Goal: Obtain resource: Download file/media

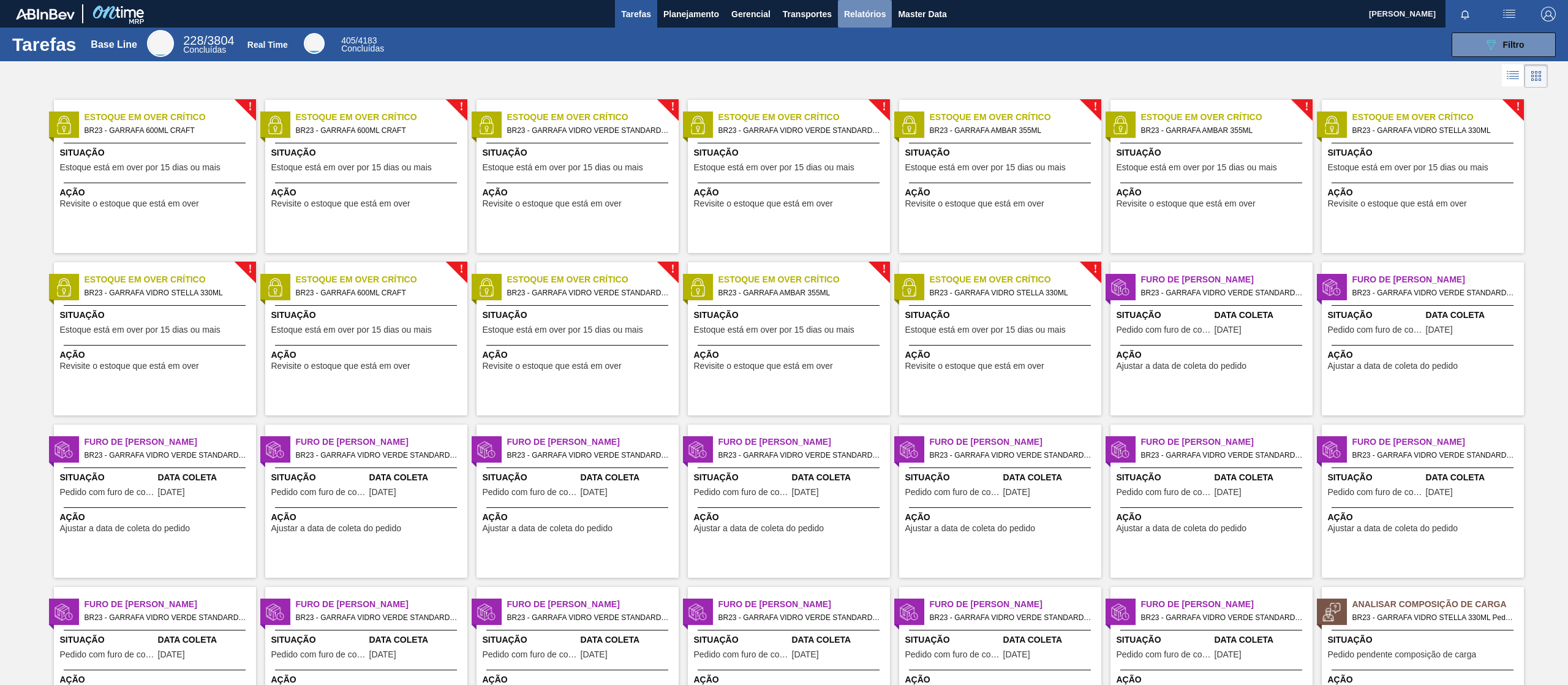
click at [875, 18] on span "Relatórios" at bounding box center [865, 14] width 41 height 15
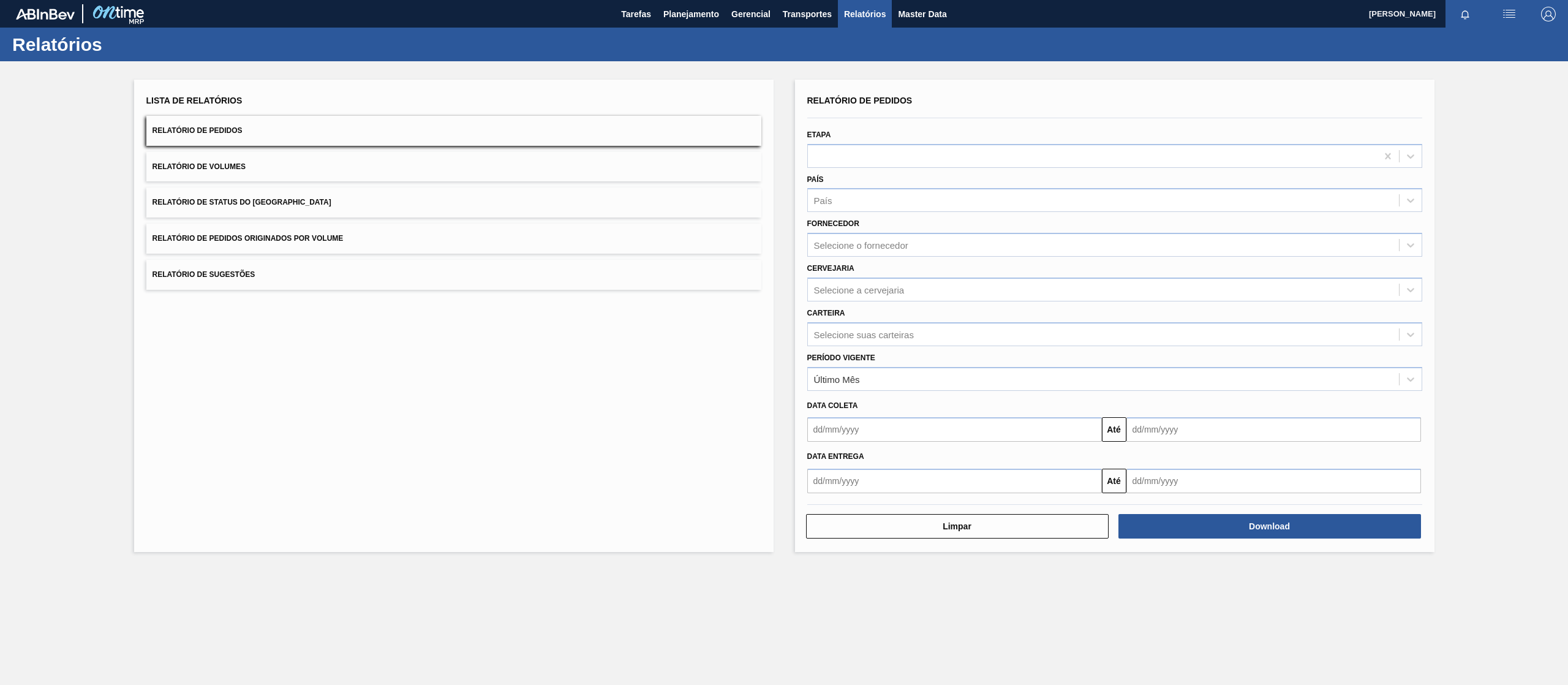
click at [253, 252] on button "Relatório de Pedidos Originados por Volume" at bounding box center [454, 238] width 615 height 30
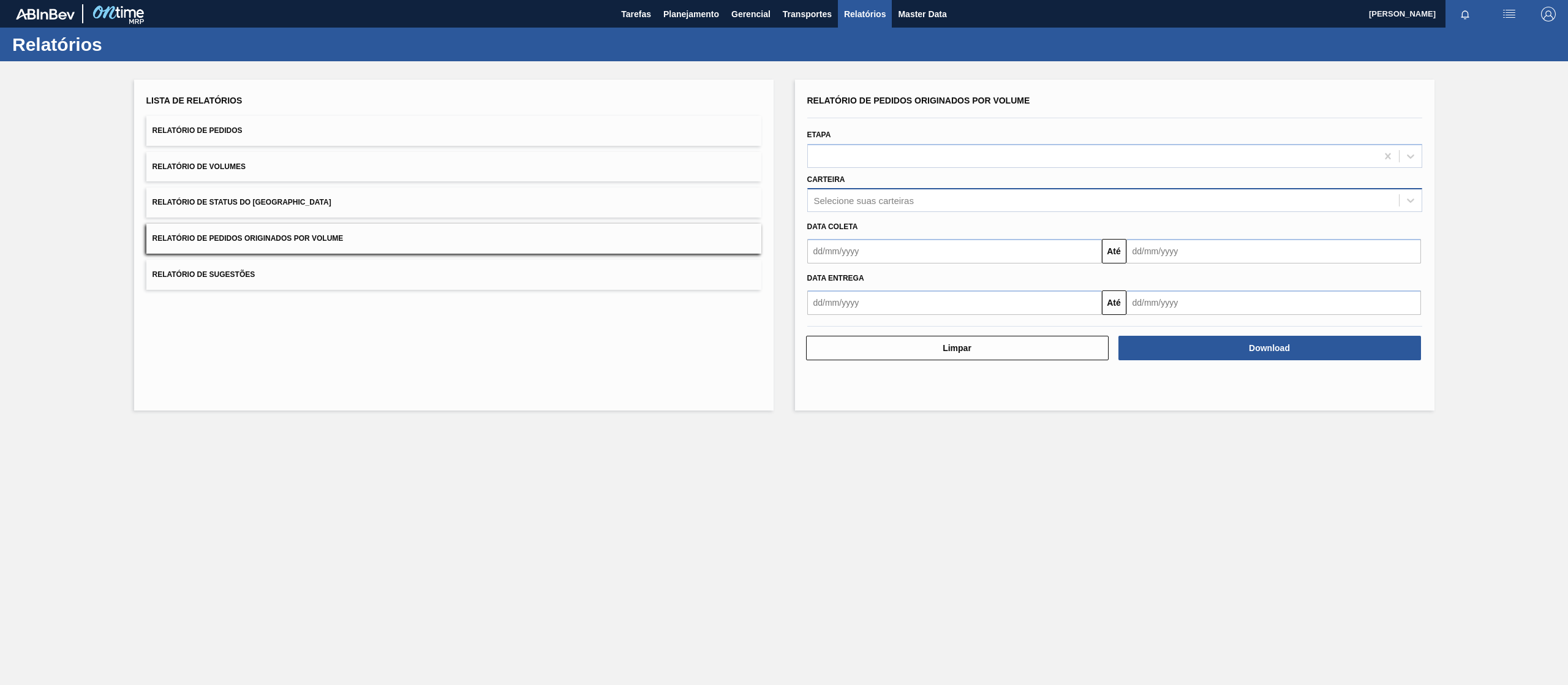
click at [887, 201] on div "Selecione suas carteiras" at bounding box center [863, 201] width 100 height 11
type input "xaro"
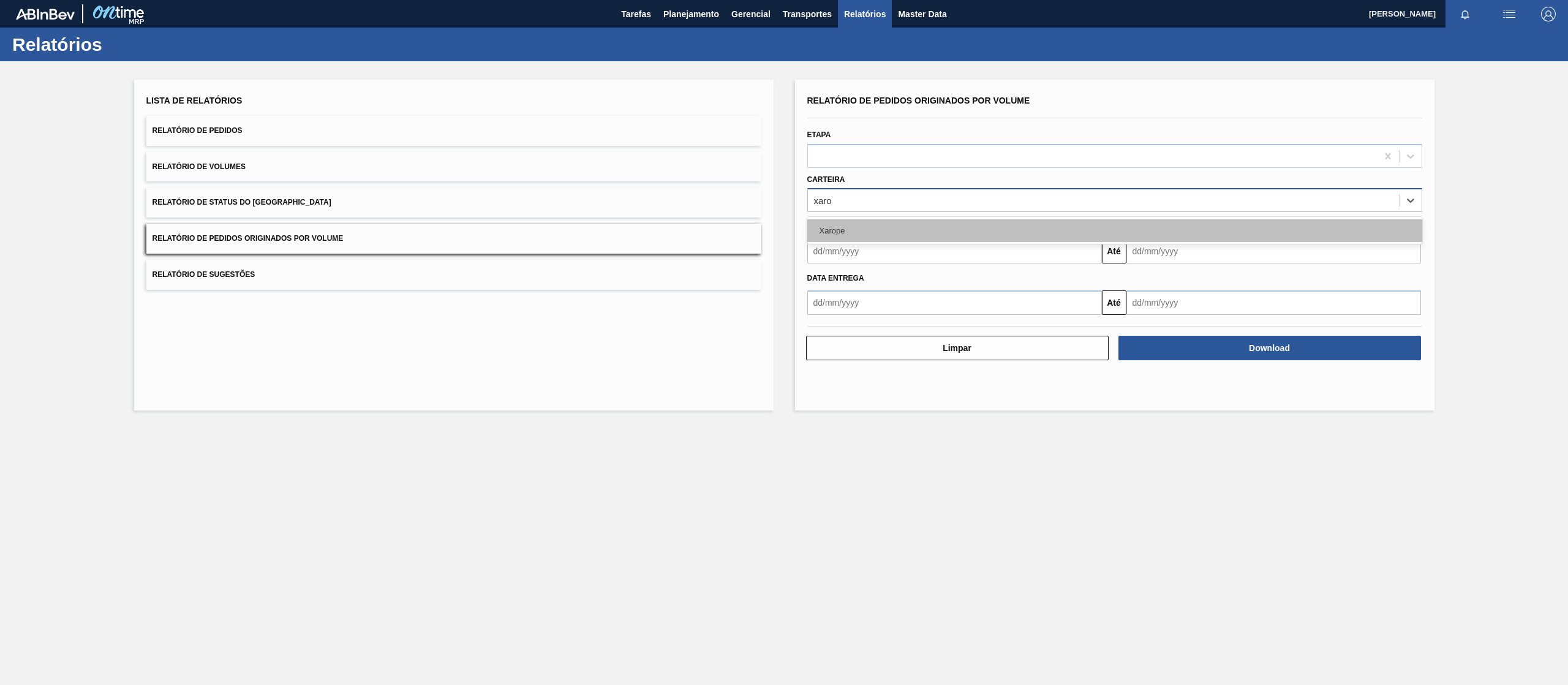
click at [875, 230] on div "Xarope" at bounding box center [1114, 231] width 615 height 23
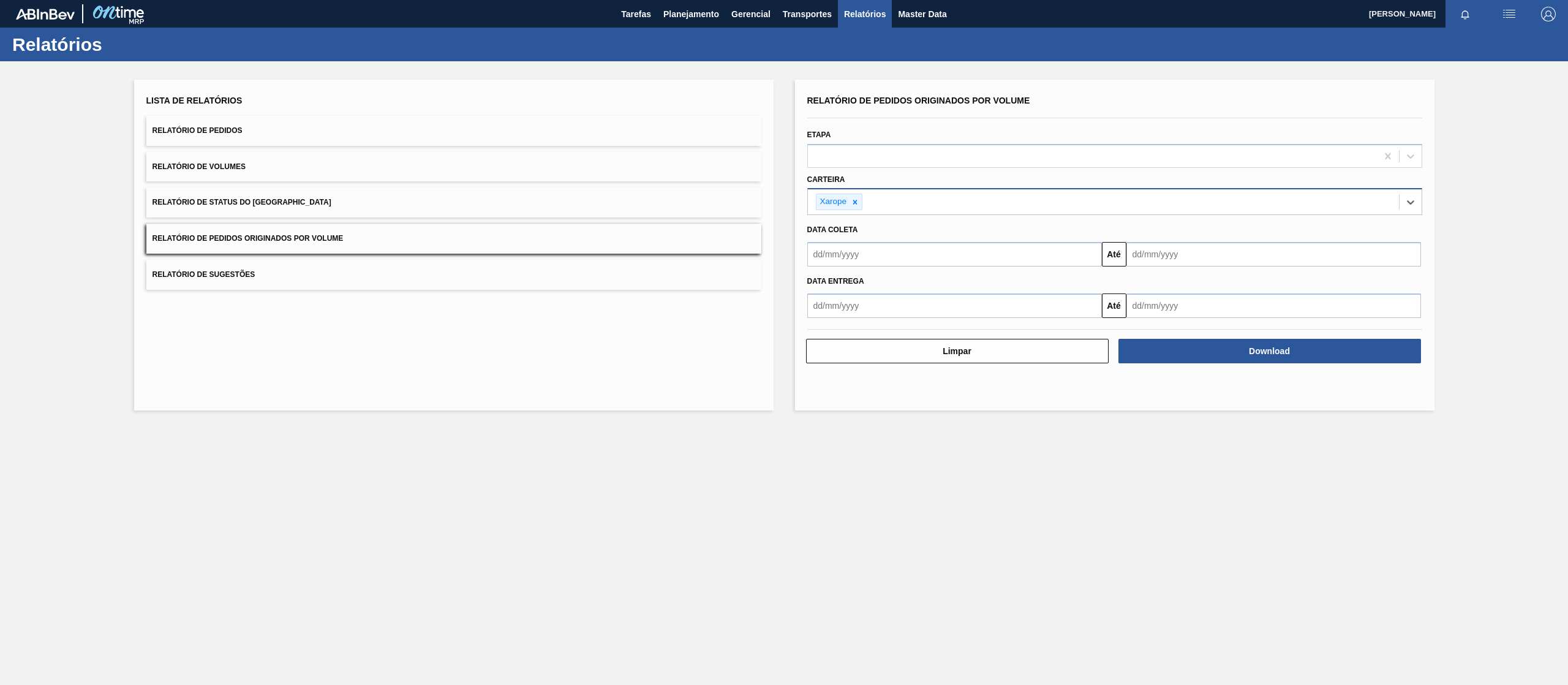
click at [862, 259] on input "text" at bounding box center [954, 254] width 294 height 25
drag, startPoint x: 819, startPoint y: 286, endPoint x: 826, endPoint y: 301, distance: 16.6
click at [819, 286] on button "Previous Month" at bounding box center [818, 283] width 9 height 9
click at [941, 289] on div "dom seg ter qua qui sex sab" at bounding box center [881, 298] width 147 height 19
click at [922, 321] on div "1" at bounding box center [920, 323] width 17 height 17
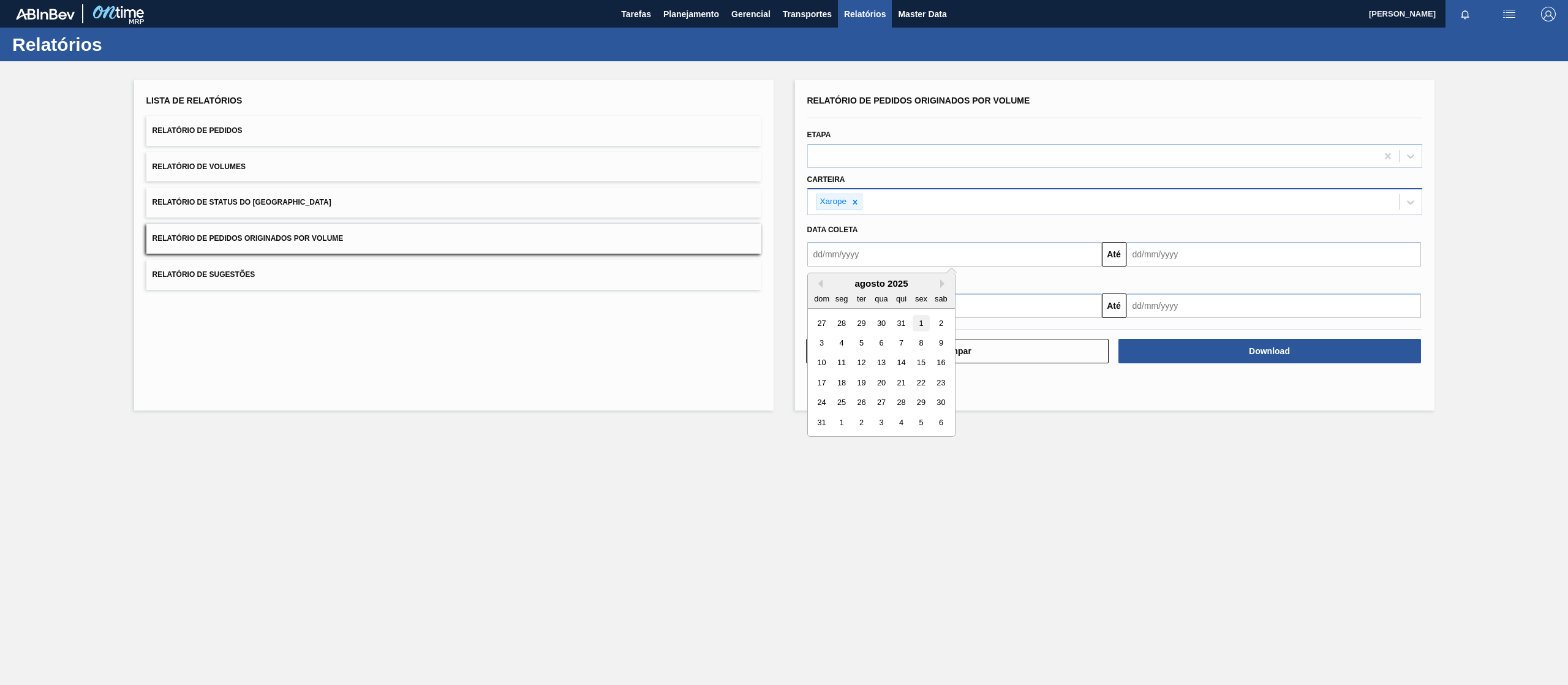
type input "[DATE]"
click at [1045, 267] on div "Data entrega Até" at bounding box center [1114, 292] width 624 height 52
click at [1045, 251] on input "text" at bounding box center [1274, 254] width 294 height 25
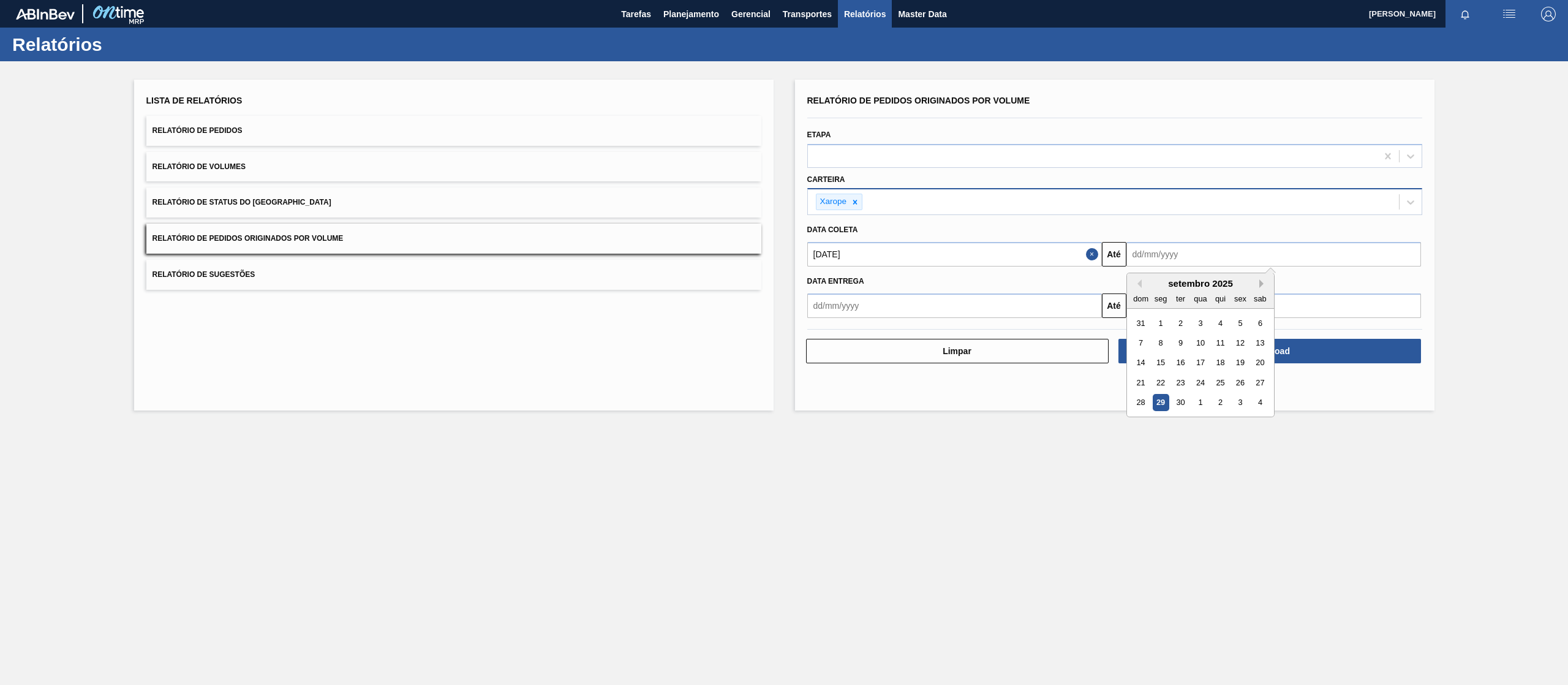
click at [1045, 284] on button "Next Month" at bounding box center [1263, 283] width 9 height 9
click at [1045, 404] on div "30" at bounding box center [1219, 402] width 17 height 17
type input "[DATE]"
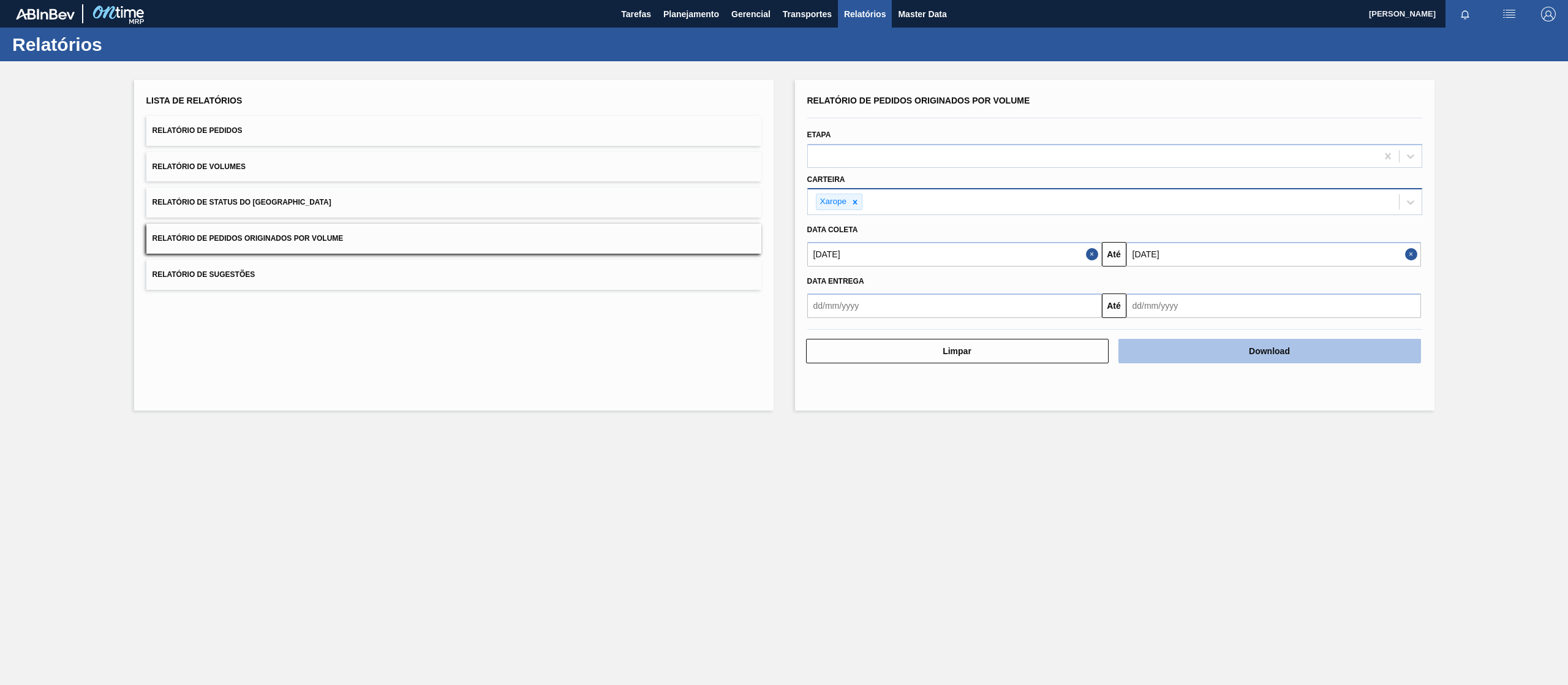
click at [1045, 347] on button "Download" at bounding box center [1270, 351] width 302 height 25
